Goal: Task Accomplishment & Management: Use online tool/utility

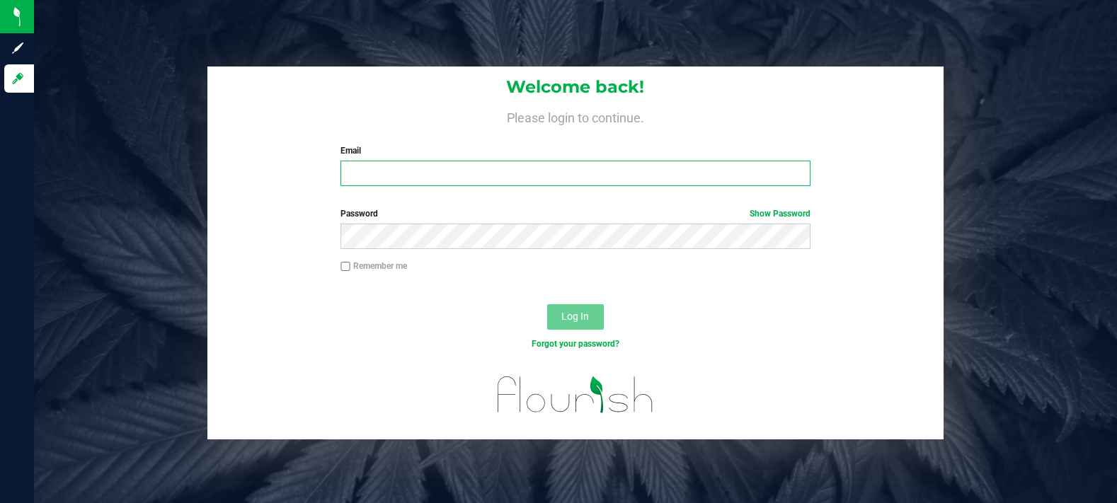
type input "[EMAIL_ADDRESS][DOMAIN_NAME]"
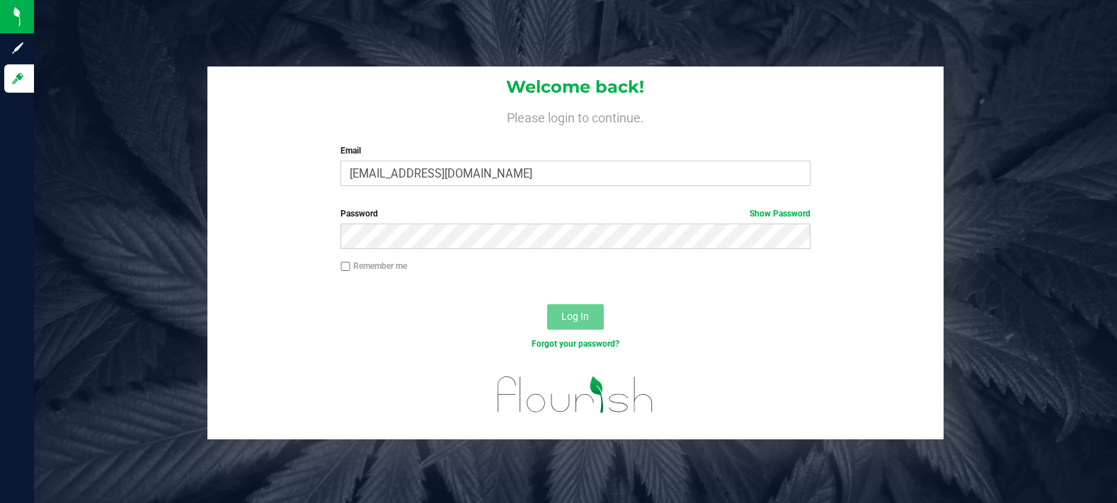
click at [560, 251] on div "Password Show Password" at bounding box center [575, 233] width 736 height 52
click at [679, 292] on div at bounding box center [575, 292] width 736 height 11
click at [579, 314] on span "Log In" at bounding box center [576, 316] width 28 height 11
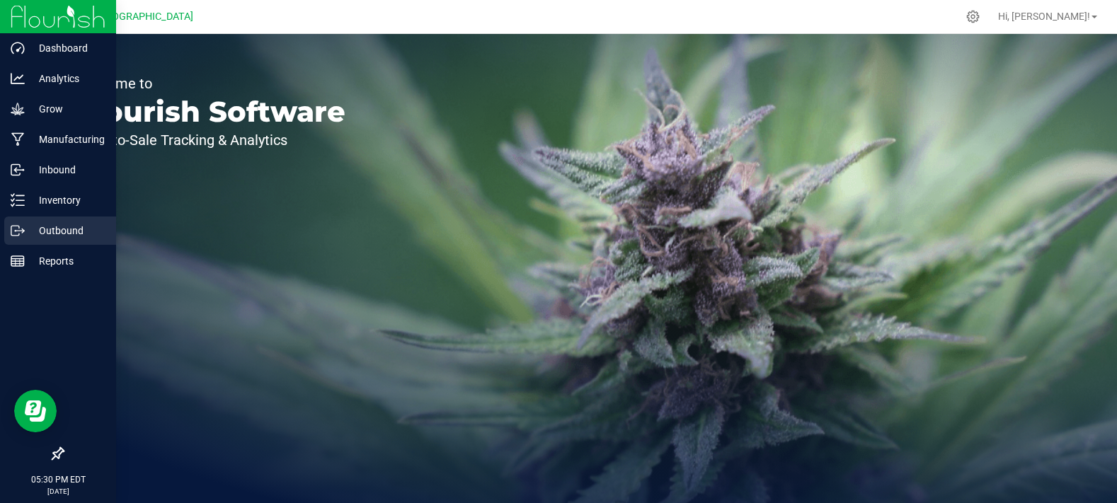
click at [51, 234] on p "Outbound" at bounding box center [67, 230] width 85 height 17
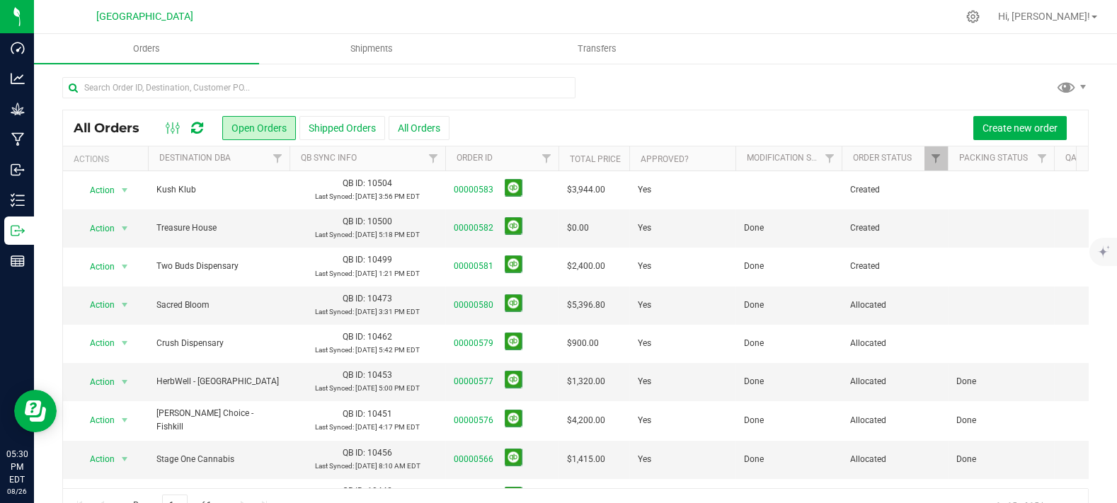
click at [745, 79] on div at bounding box center [575, 93] width 1027 height 33
